Goal: Task Accomplishment & Management: Manage account settings

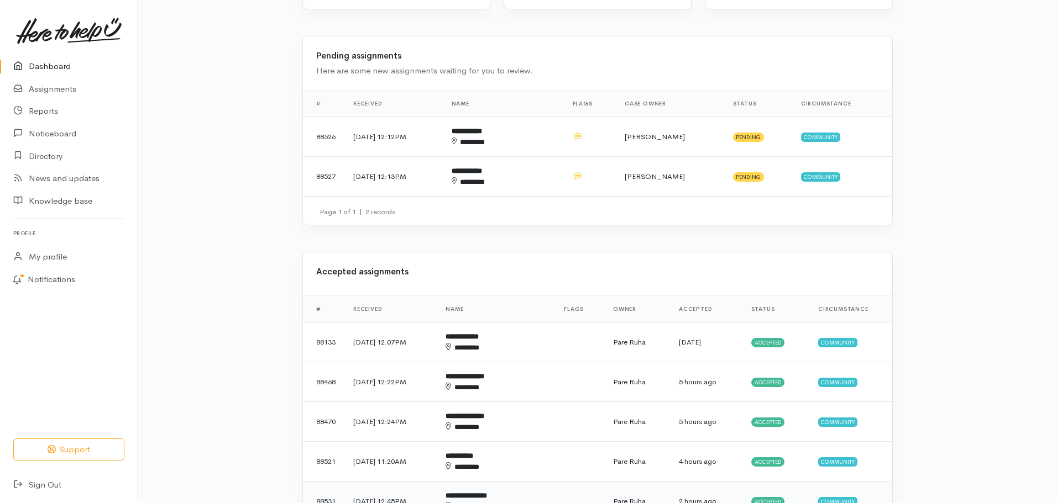
scroll to position [221, 0]
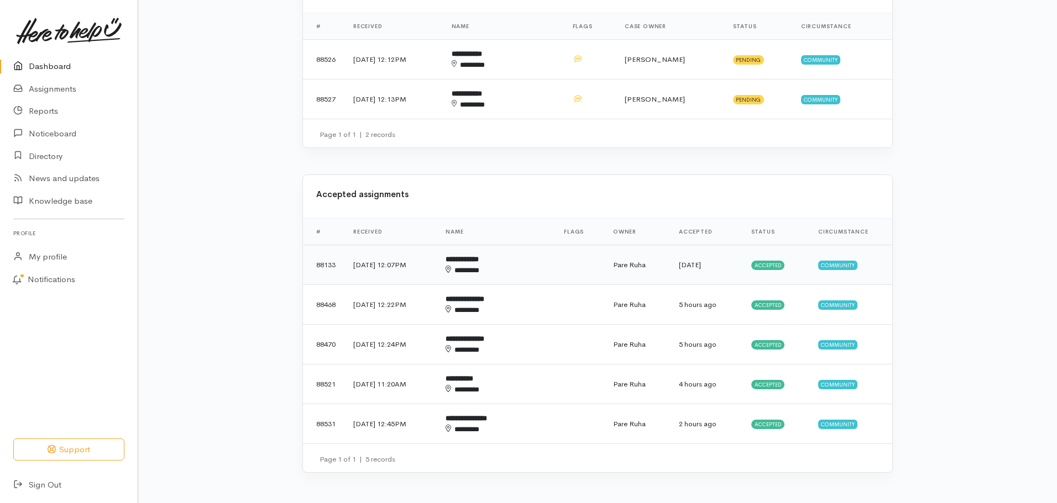
click at [762, 264] on span "Accepted" at bounding box center [768, 265] width 34 height 9
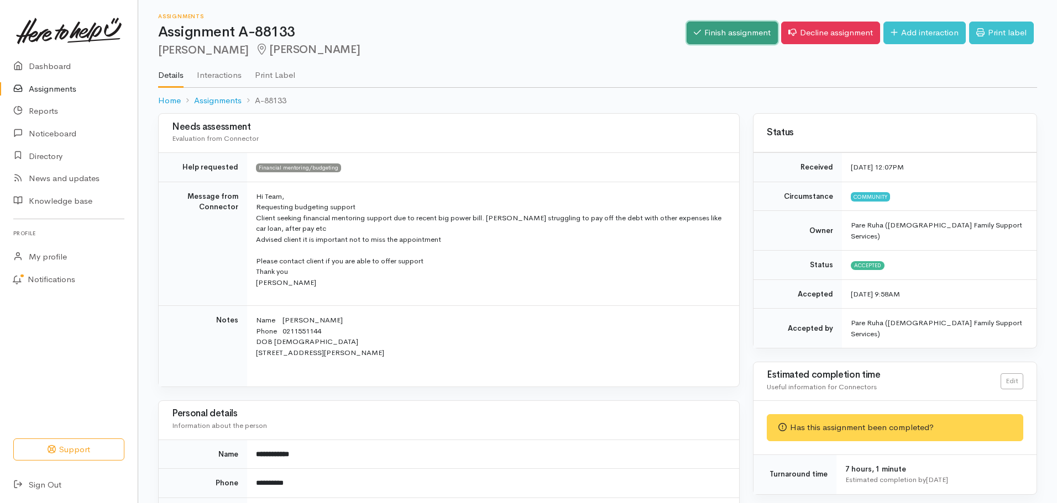
click at [705, 32] on link "Finish assignment" at bounding box center [731, 33] width 91 height 23
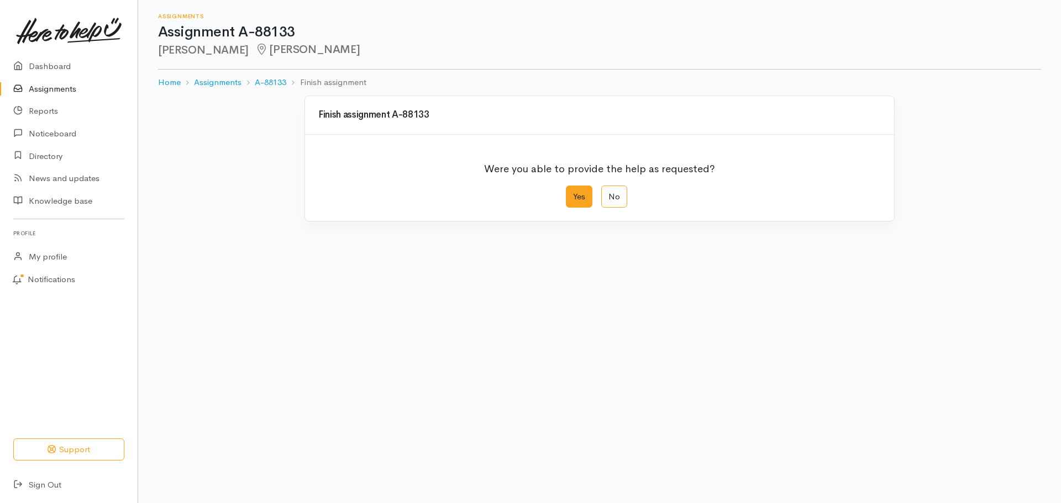
click at [577, 196] on label "Yes" at bounding box center [579, 197] width 27 height 23
click at [573, 193] on input "Yes" at bounding box center [569, 189] width 7 height 7
radio input "true"
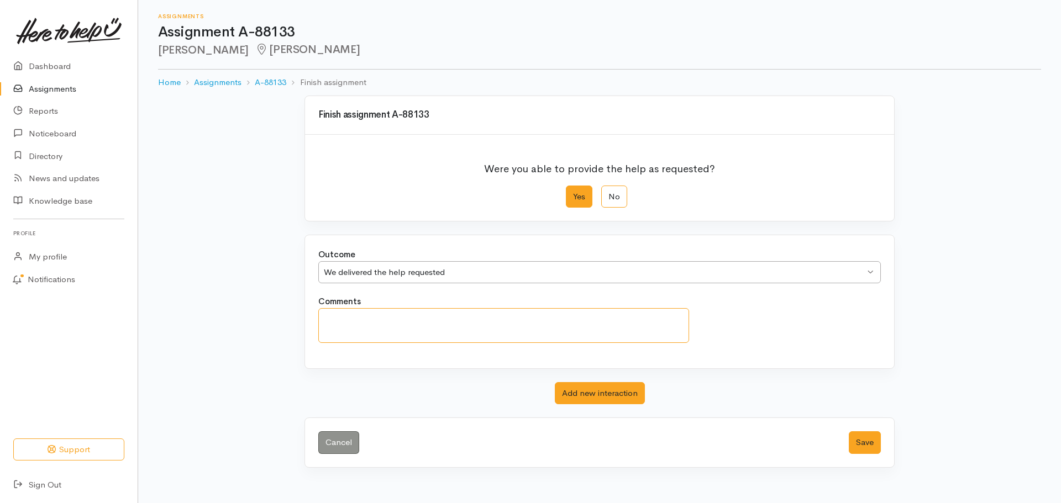
drag, startPoint x: 349, startPoint y: 317, endPoint x: 372, endPoint y: 307, distance: 25.8
click at [350, 317] on textarea "Comments" at bounding box center [503, 325] width 371 height 35
type textarea "a"
type textarea "An appointment has been arranged for Jason."
click at [866, 440] on button "Save" at bounding box center [865, 443] width 32 height 23
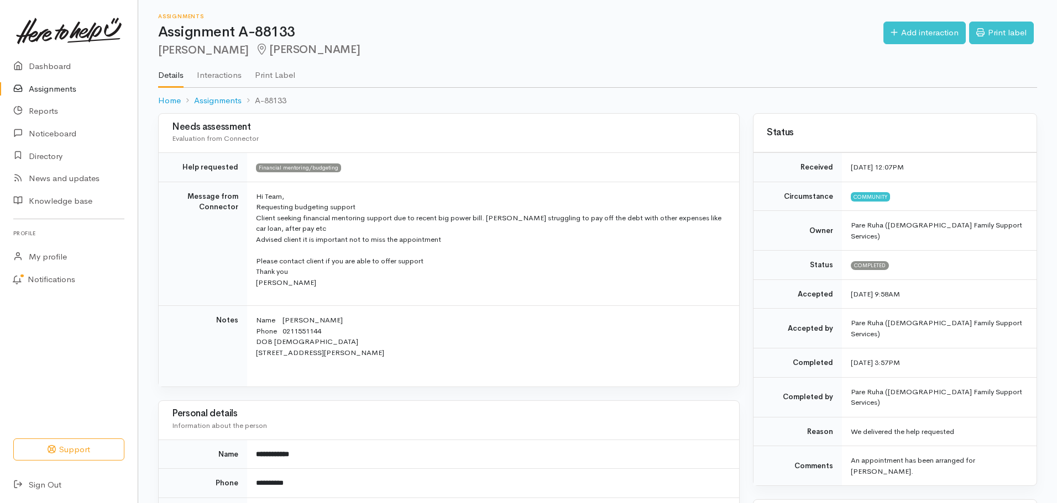
click at [41, 89] on link "Assignments" at bounding box center [69, 89] width 138 height 23
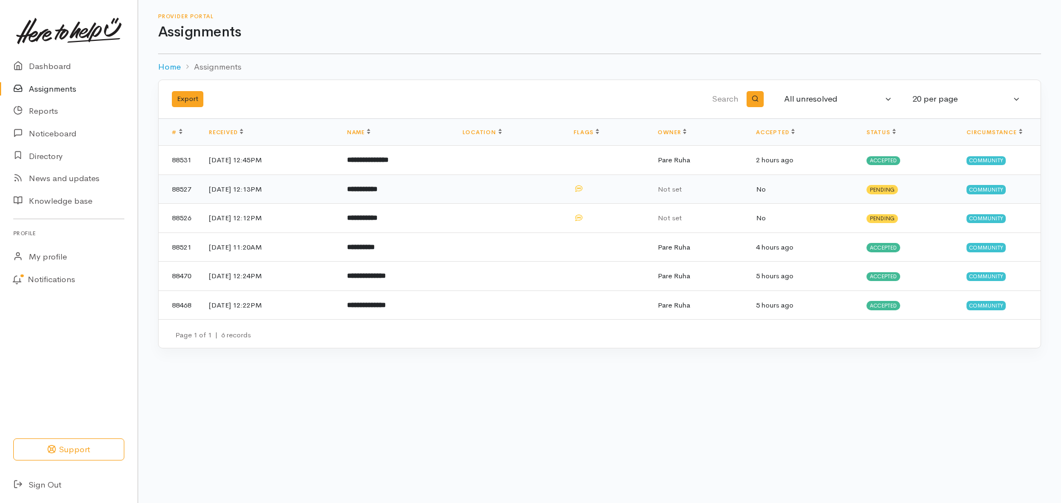
click at [377, 192] on b "**********" at bounding box center [362, 189] width 30 height 7
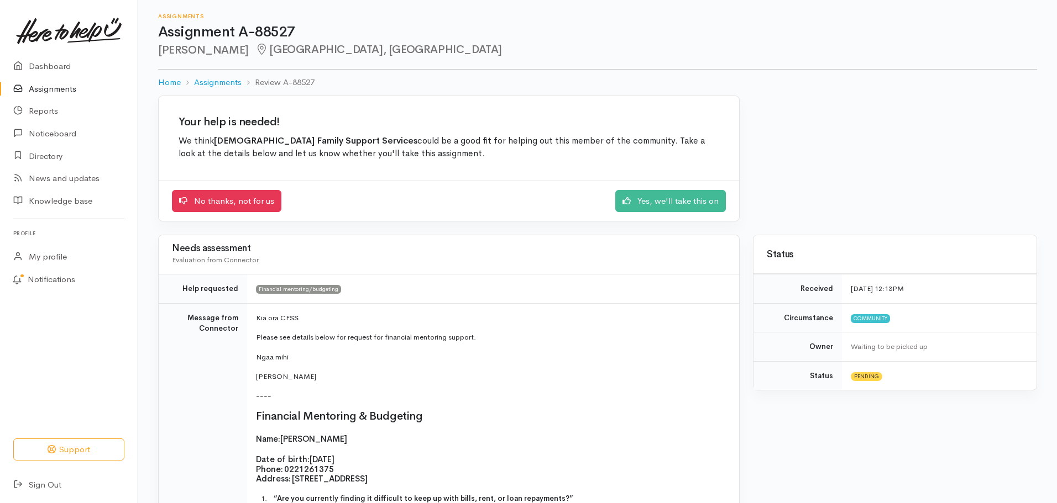
click at [50, 86] on link "Assignments" at bounding box center [69, 89] width 138 height 23
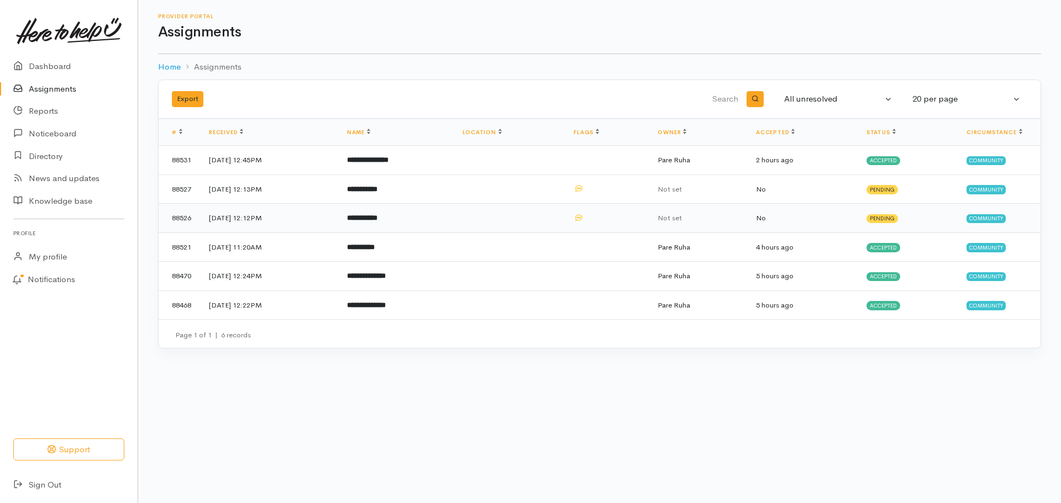
click at [377, 222] on b "**********" at bounding box center [362, 217] width 30 height 7
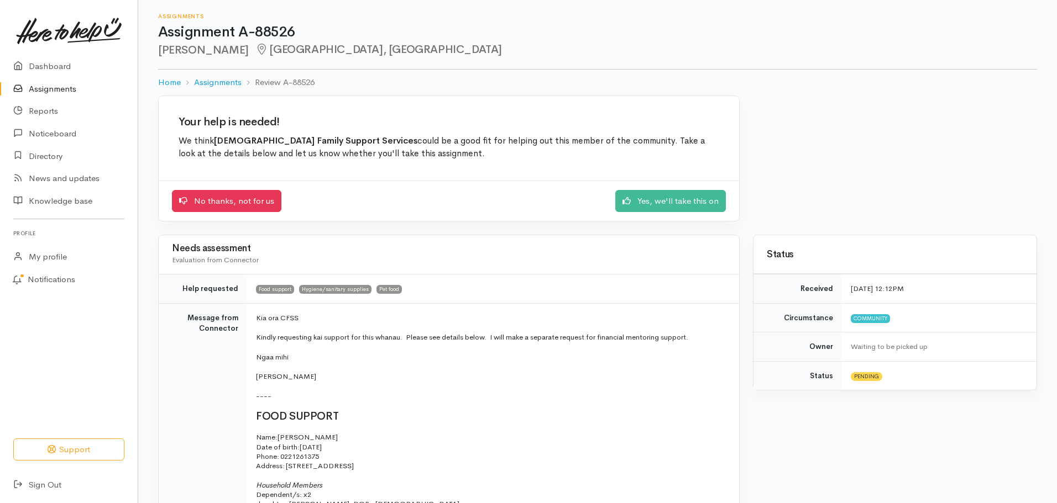
click at [49, 90] on link "Assignments" at bounding box center [69, 89] width 138 height 23
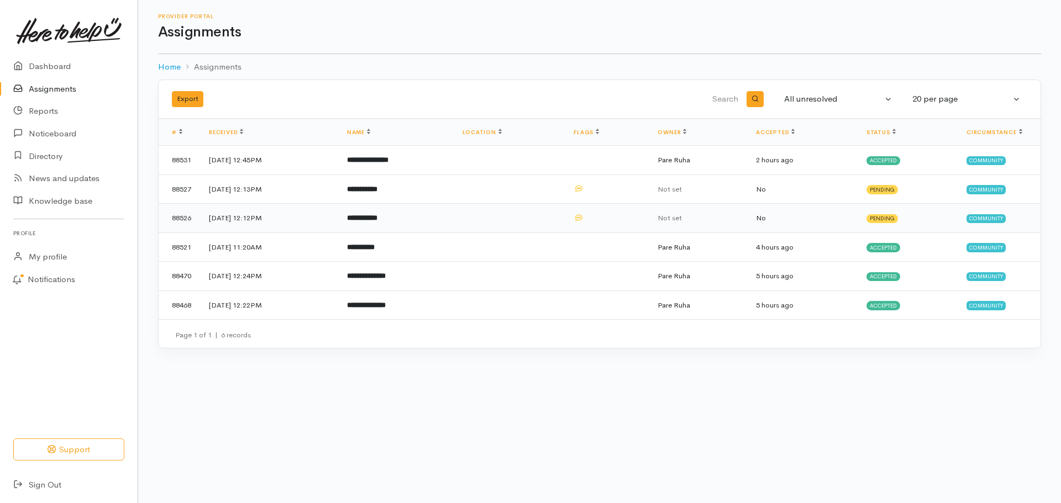
click at [377, 218] on b "**********" at bounding box center [362, 217] width 30 height 7
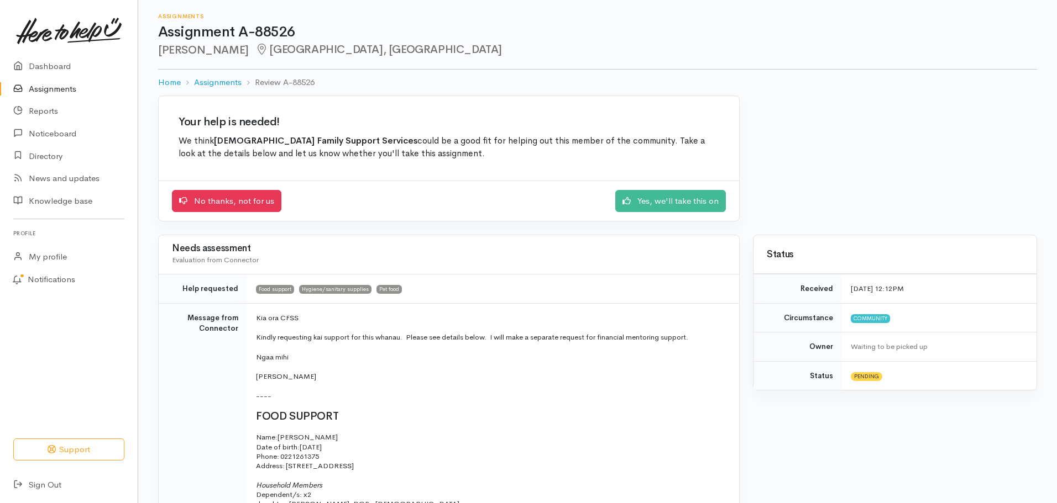
click at [52, 90] on link "Assignments" at bounding box center [69, 89] width 138 height 23
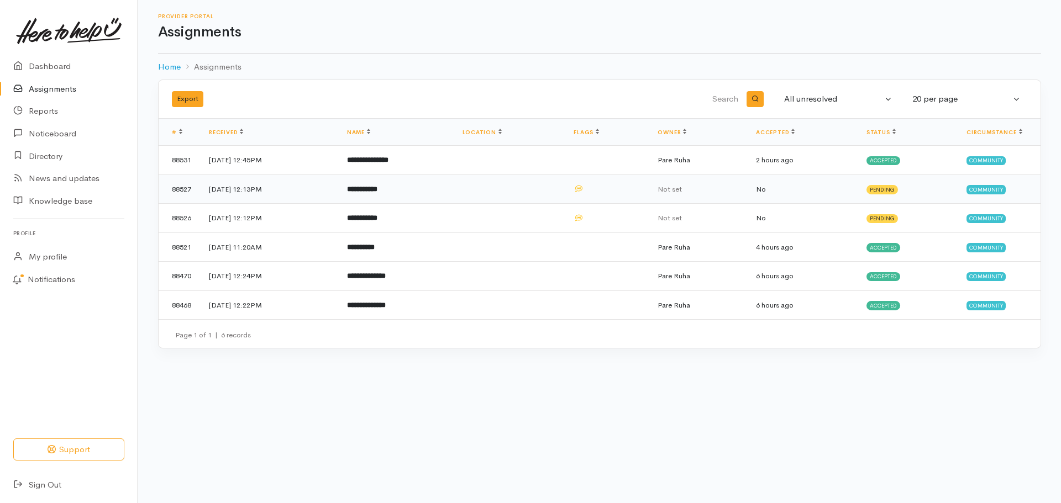
click at [377, 189] on b "**********" at bounding box center [362, 189] width 30 height 7
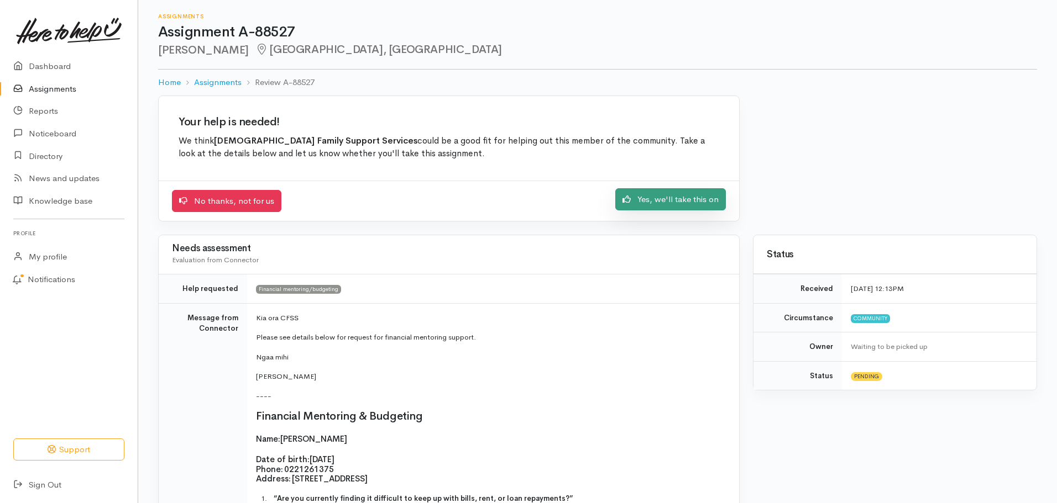
click at [692, 206] on link "Yes, we'll take this on" at bounding box center [670, 199] width 111 height 23
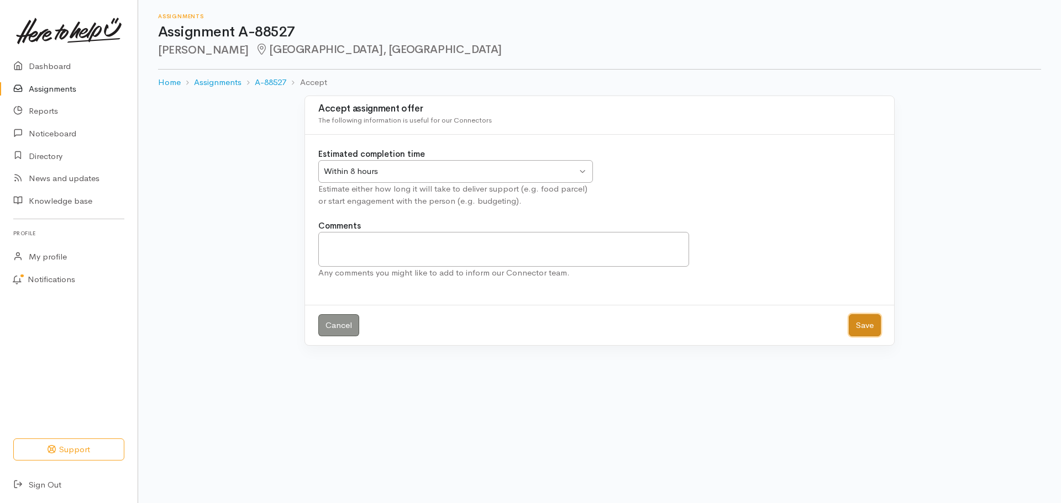
click at [872, 326] on button "Save" at bounding box center [865, 325] width 32 height 23
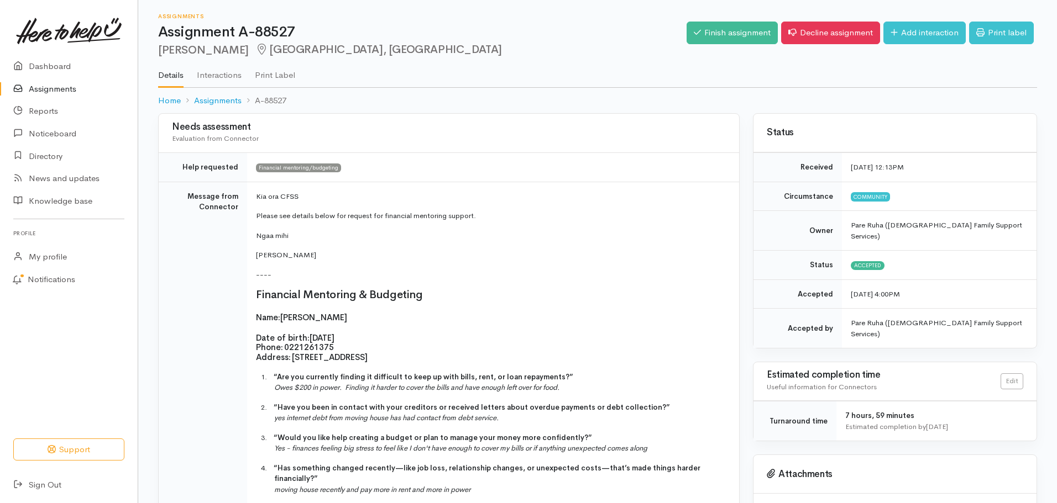
drag, startPoint x: 507, startPoint y: 270, endPoint x: 628, endPoint y: 359, distance: 150.7
click at [628, 359] on p "Address:   13 Yorkshire Rd, Silverdale" at bounding box center [491, 357] width 470 height 9
drag, startPoint x: 564, startPoint y: 222, endPoint x: 459, endPoint y: 101, distance: 160.6
click at [459, 101] on ol "Home Assignments A-88527" at bounding box center [597, 101] width 879 height 26
click at [51, 91] on link "Assignments" at bounding box center [69, 89] width 138 height 23
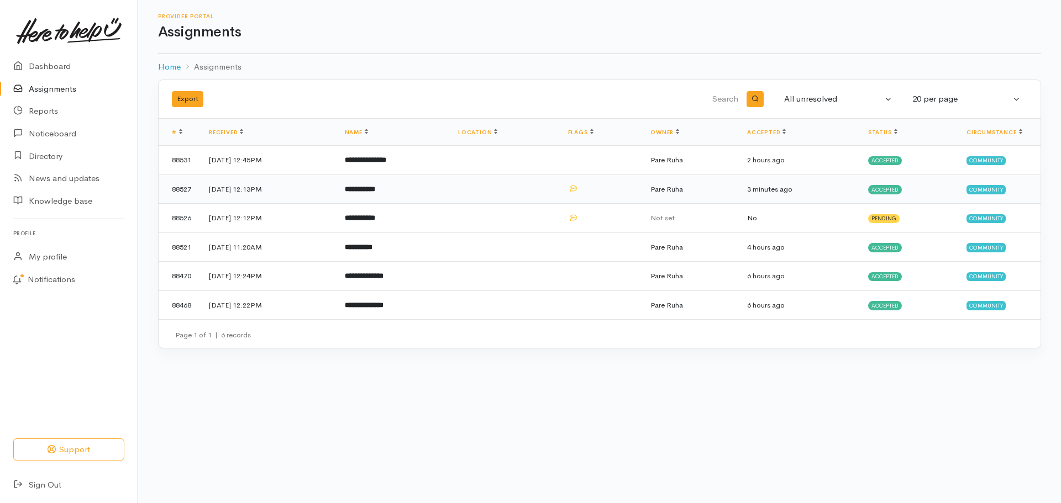
click at [375, 189] on b "**********" at bounding box center [360, 189] width 30 height 7
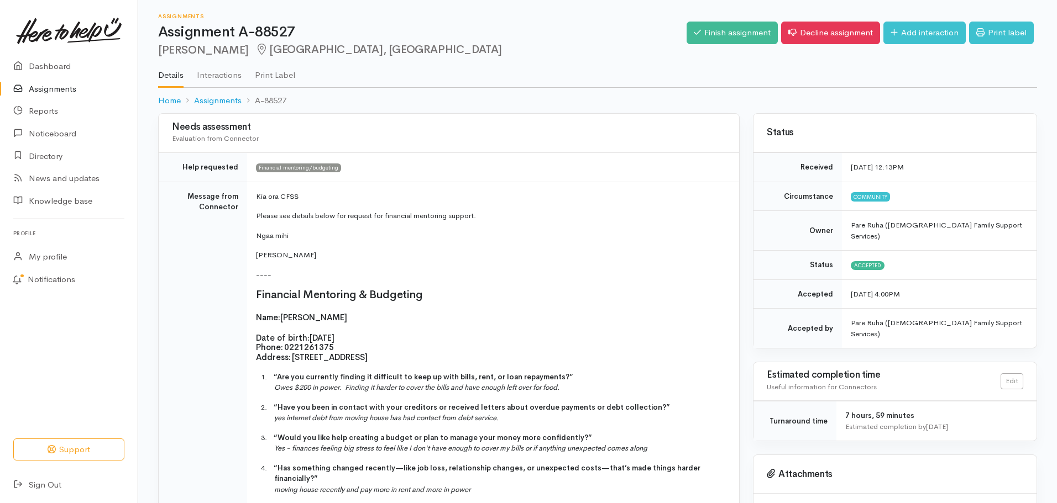
click at [62, 89] on link "Assignments" at bounding box center [69, 89] width 138 height 23
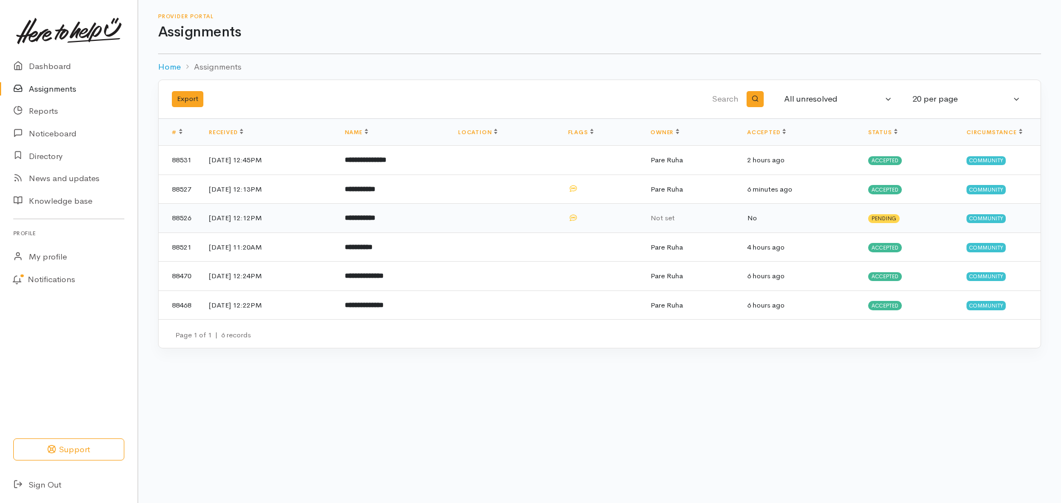
click at [675, 218] on span "Not set" at bounding box center [662, 217] width 24 height 9
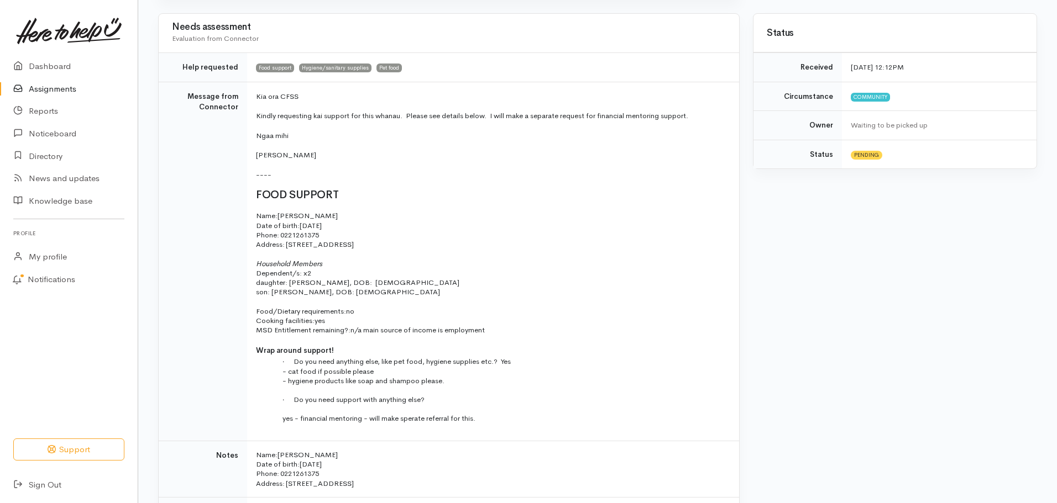
scroll to position [55, 0]
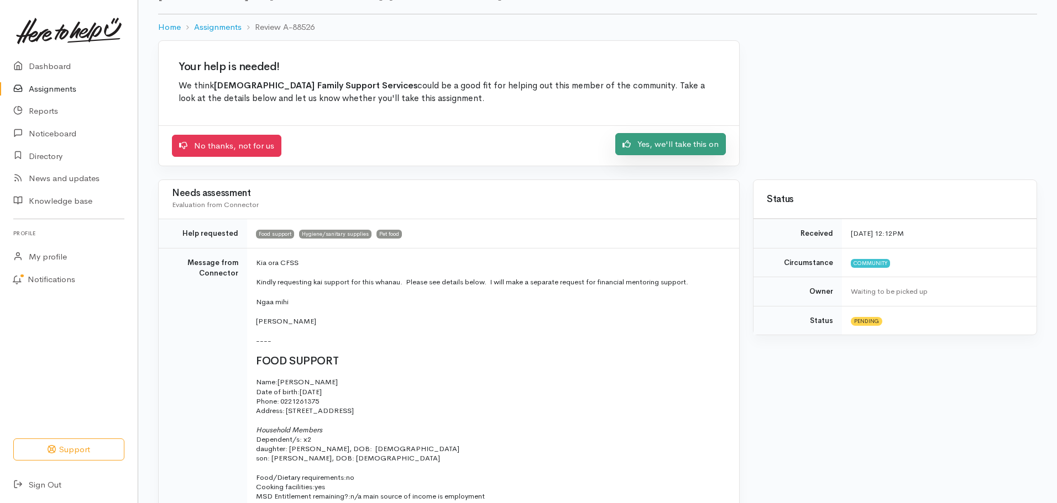
click at [642, 143] on link "Yes, we'll take this on" at bounding box center [670, 144] width 111 height 23
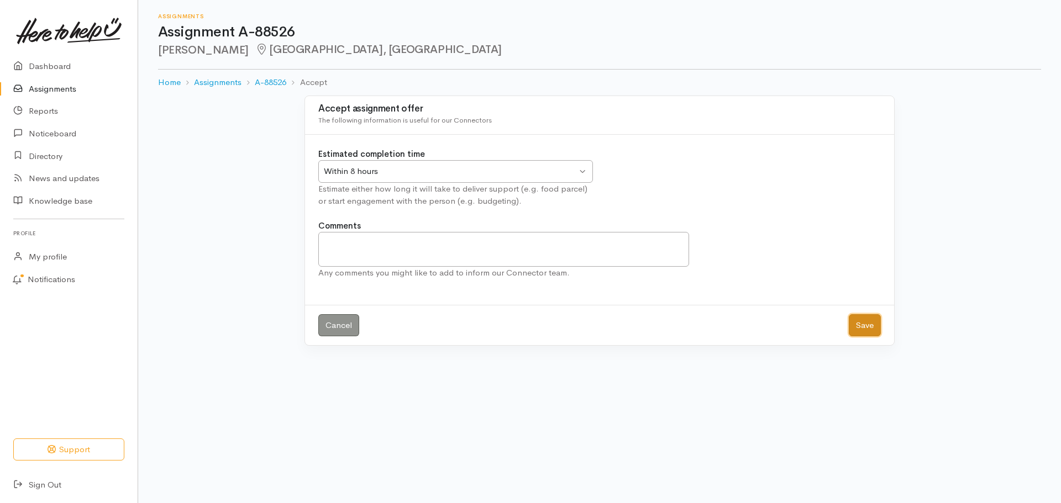
click at [868, 324] on button "Save" at bounding box center [865, 325] width 32 height 23
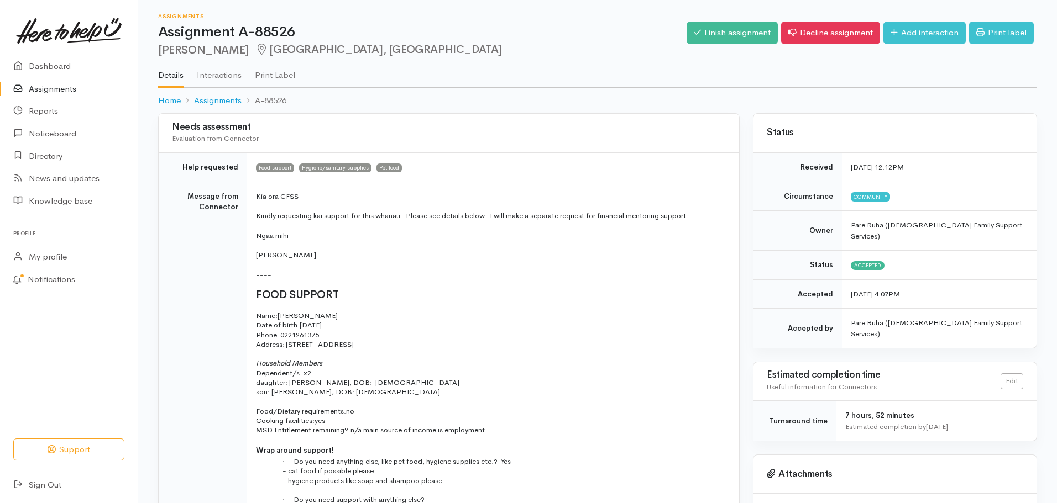
click at [39, 89] on link "Assignments" at bounding box center [69, 89] width 138 height 23
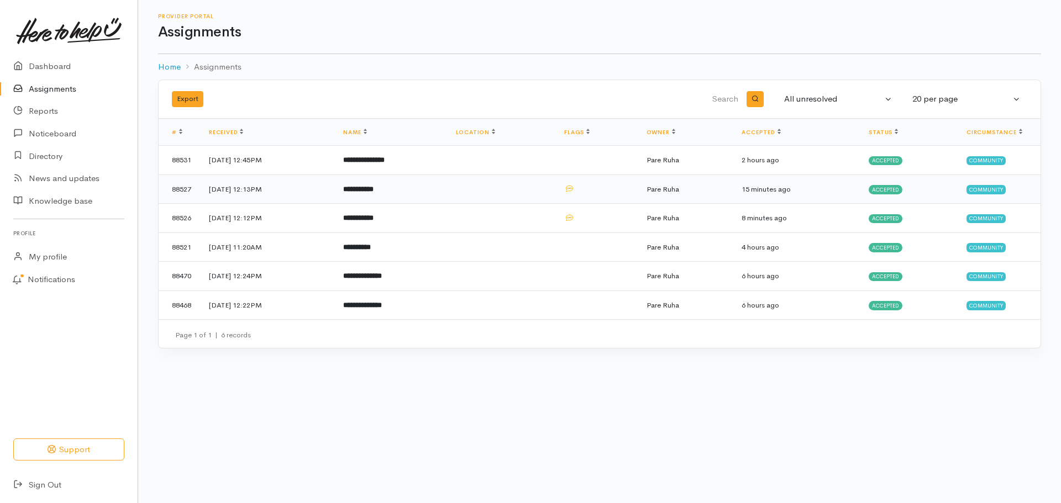
click at [374, 190] on b "**********" at bounding box center [358, 189] width 30 height 7
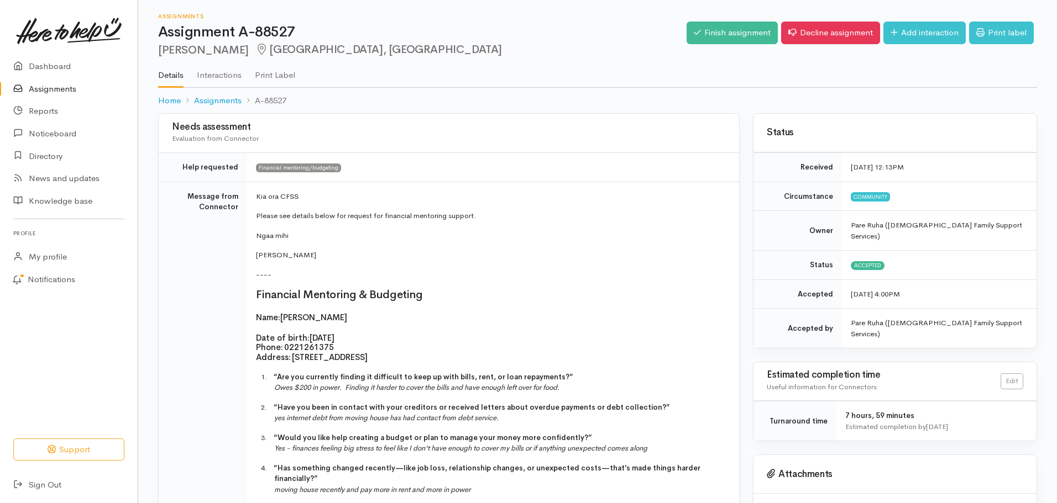
click at [44, 91] on link "Assignments" at bounding box center [69, 89] width 138 height 23
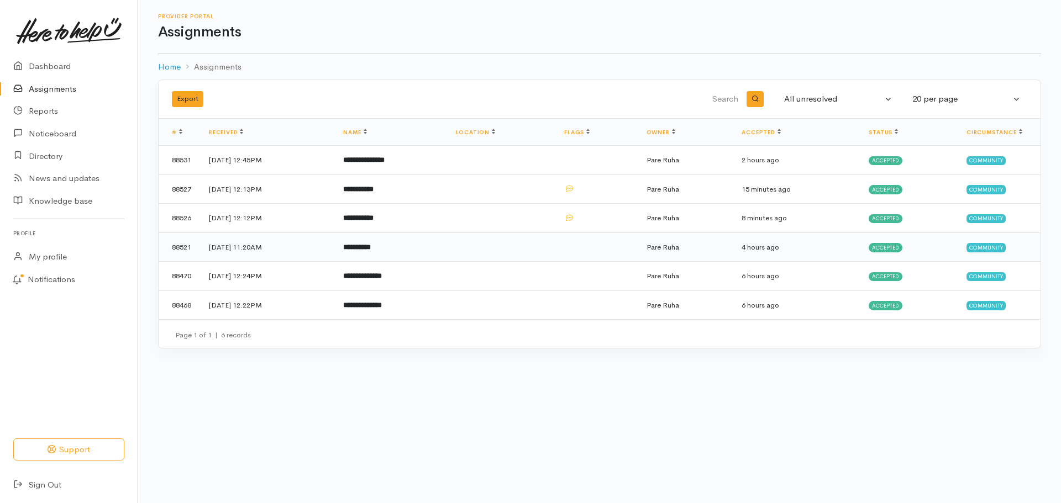
click at [371, 245] on b "**********" at bounding box center [357, 247] width 28 height 7
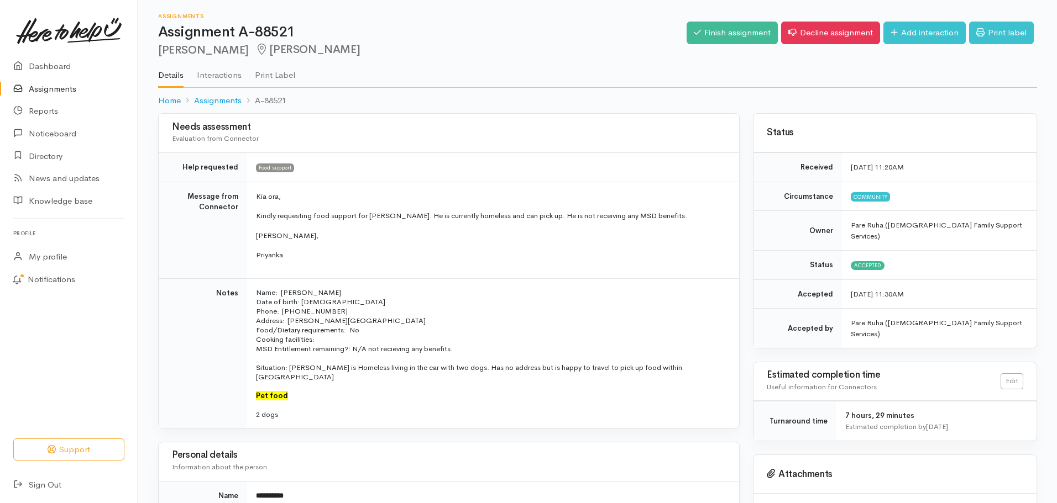
click at [44, 80] on link "Assignments" at bounding box center [69, 89] width 138 height 23
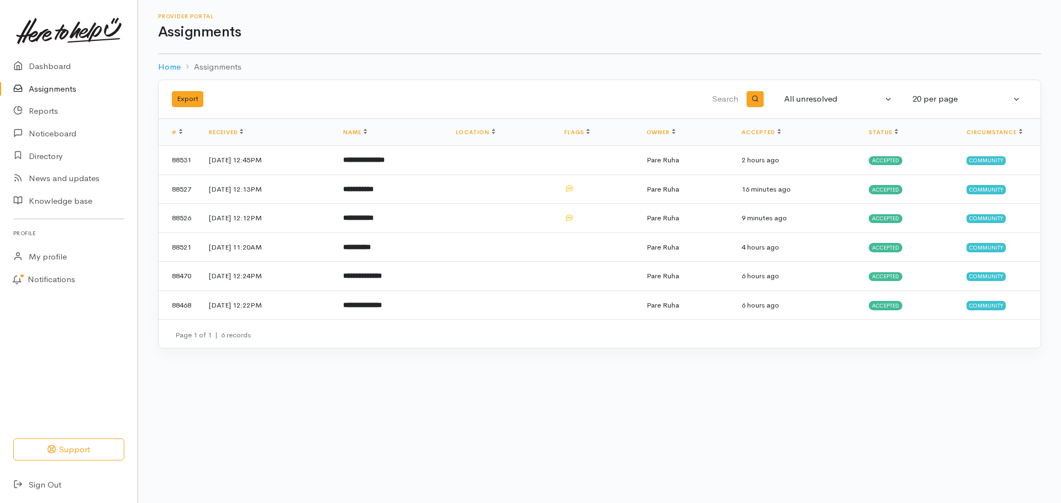
click at [55, 94] on link "Assignments" at bounding box center [69, 89] width 138 height 23
